Goal: Transaction & Acquisition: Purchase product/service

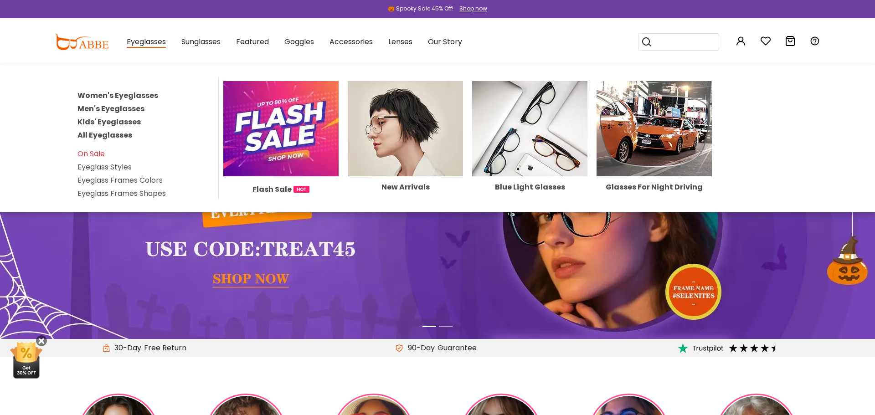
click at [122, 137] on link "All Eyeglasses" at bounding box center [104, 135] width 55 height 10
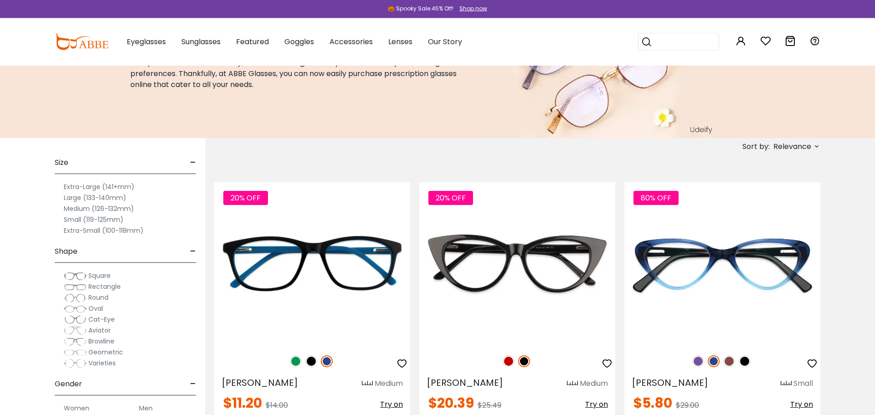
scroll to position [96, 0]
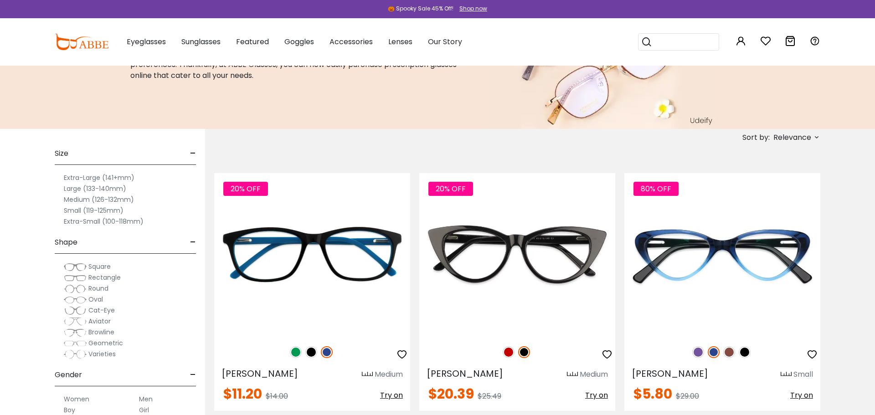
click at [104, 211] on label "Small (119-125mm)" at bounding box center [94, 210] width 60 height 11
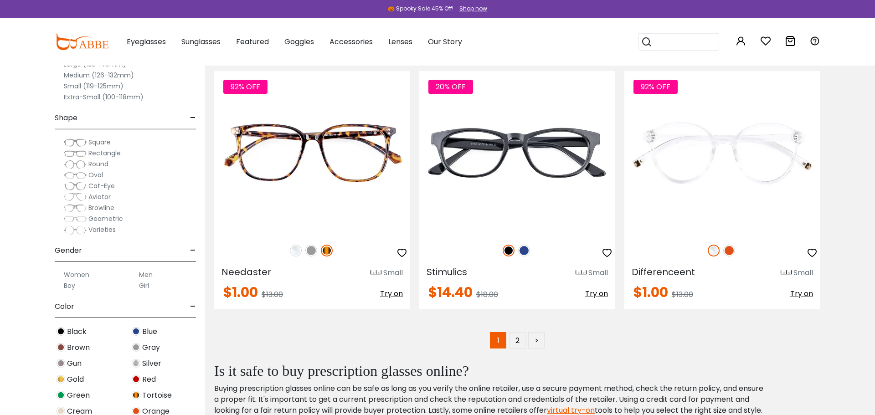
scroll to position [5241, 0]
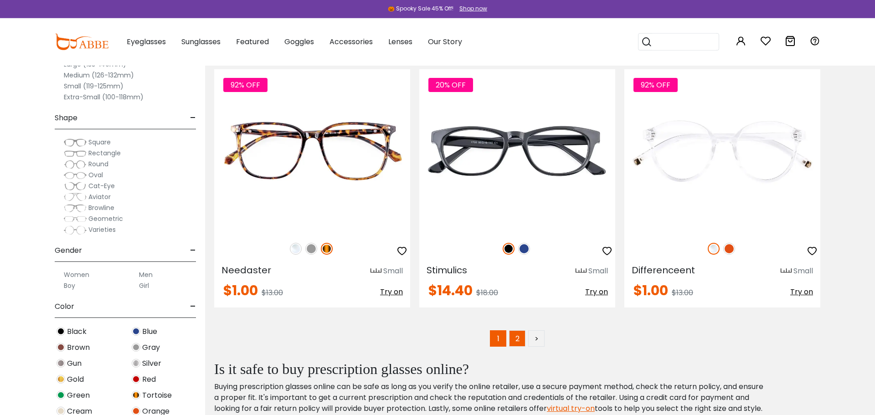
click at [515, 339] on link "2" at bounding box center [517, 338] width 16 height 16
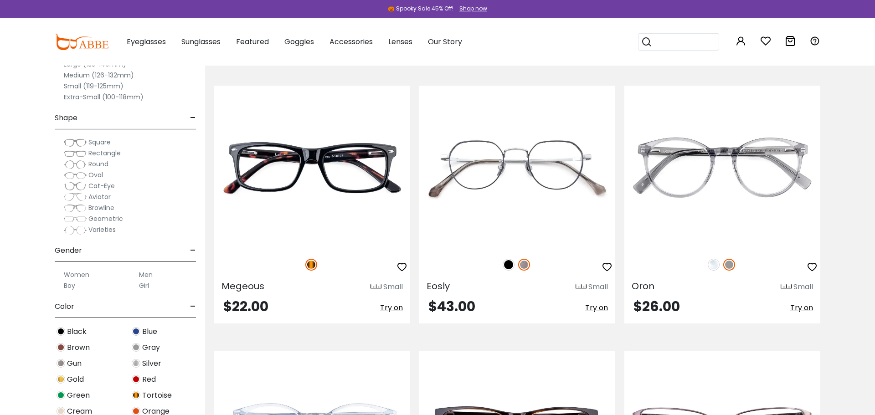
scroll to position [449, 0]
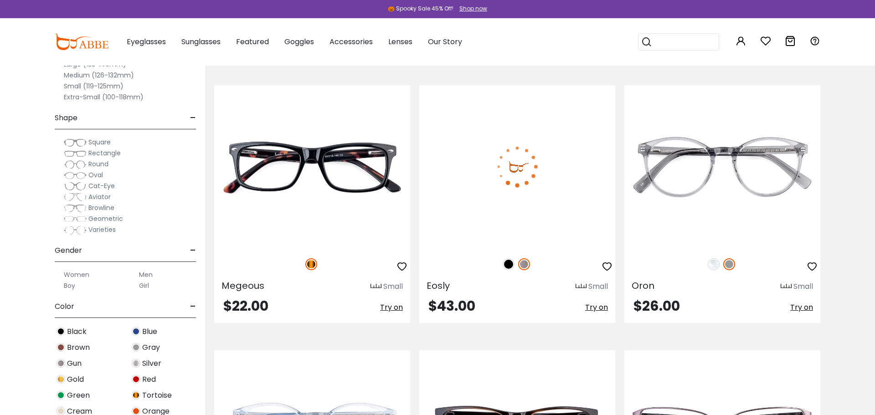
click at [509, 263] on img at bounding box center [509, 264] width 12 height 12
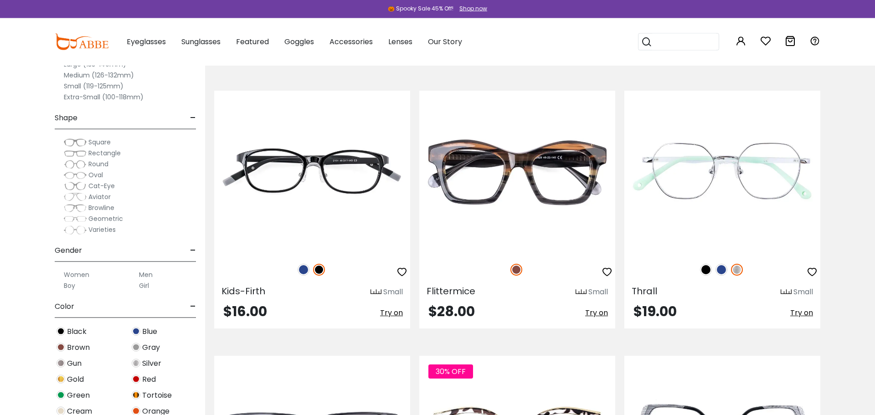
scroll to position [1506, 0]
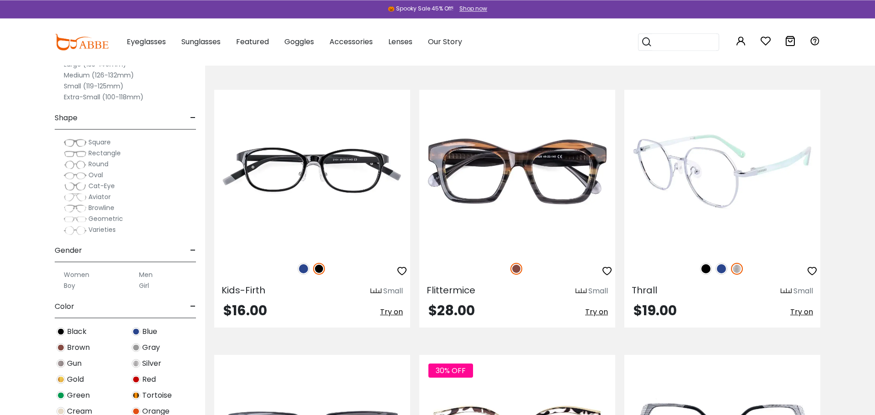
click at [705, 269] on img at bounding box center [706, 269] width 12 height 12
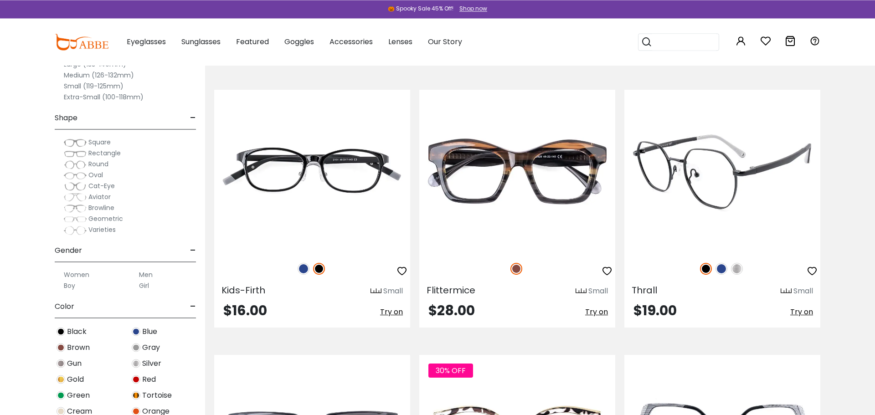
click at [719, 269] on img at bounding box center [721, 269] width 12 height 12
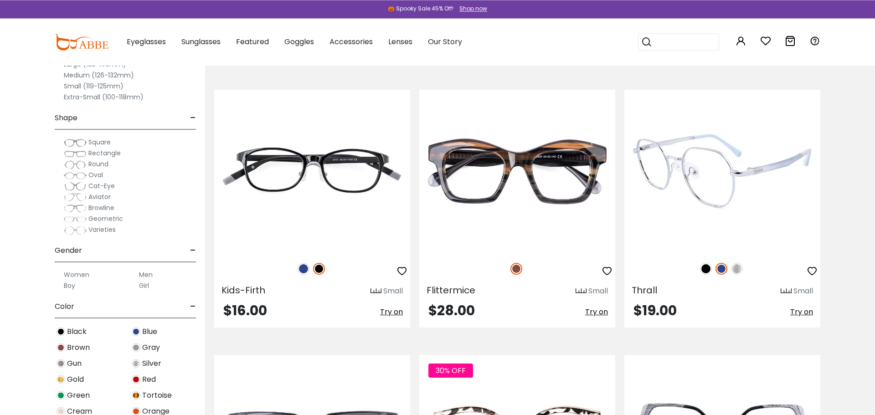
click at [737, 266] on img at bounding box center [737, 269] width 12 height 12
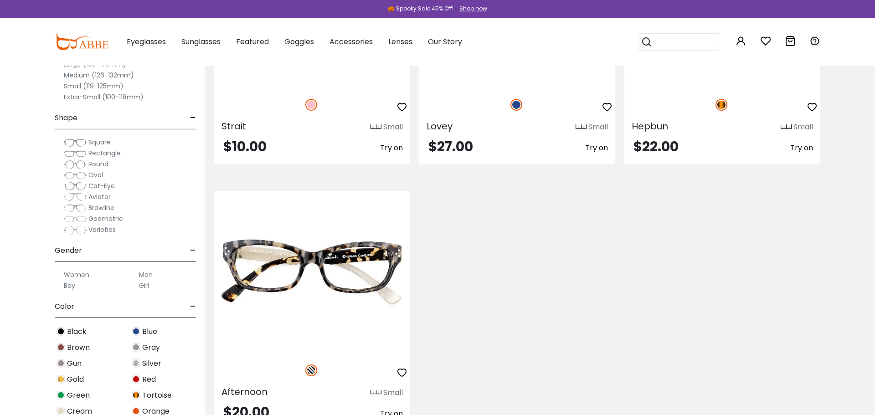
scroll to position [2468, 0]
